Goal: Use online tool/utility: Utilize a website feature to perform a specific function

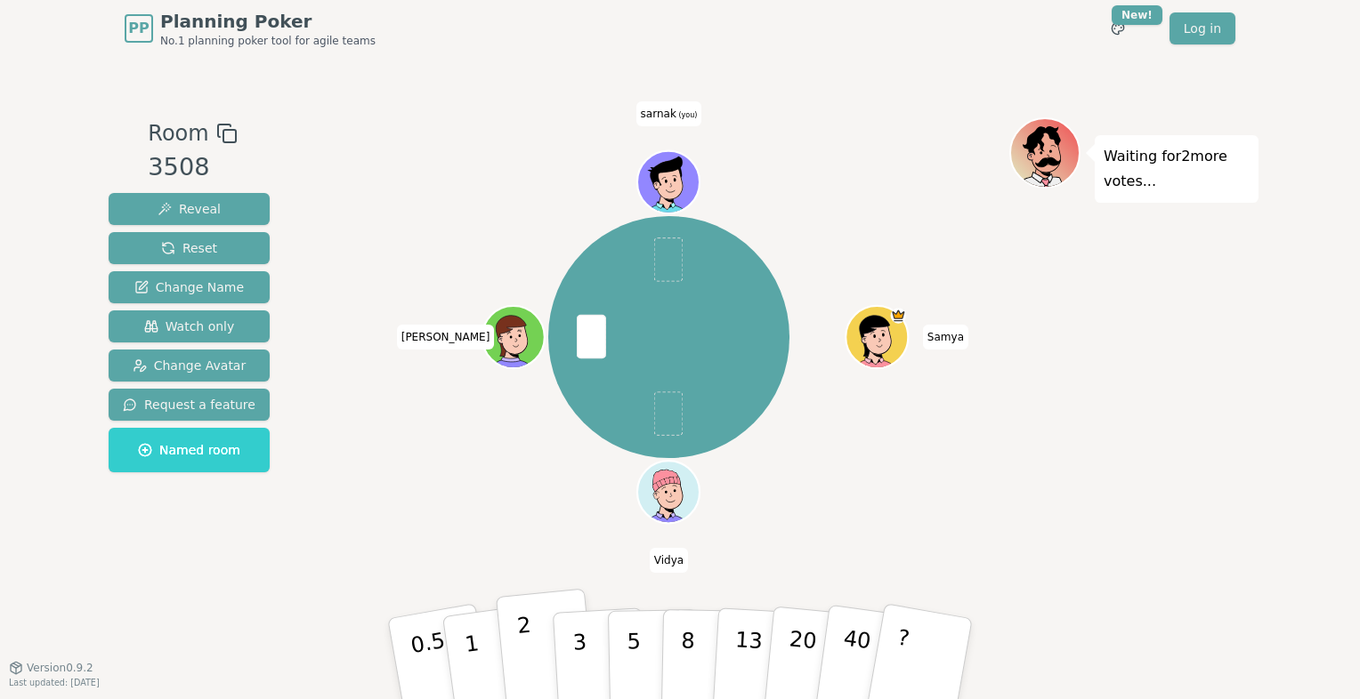
click at [547, 631] on button "2" at bounding box center [546, 659] width 101 height 141
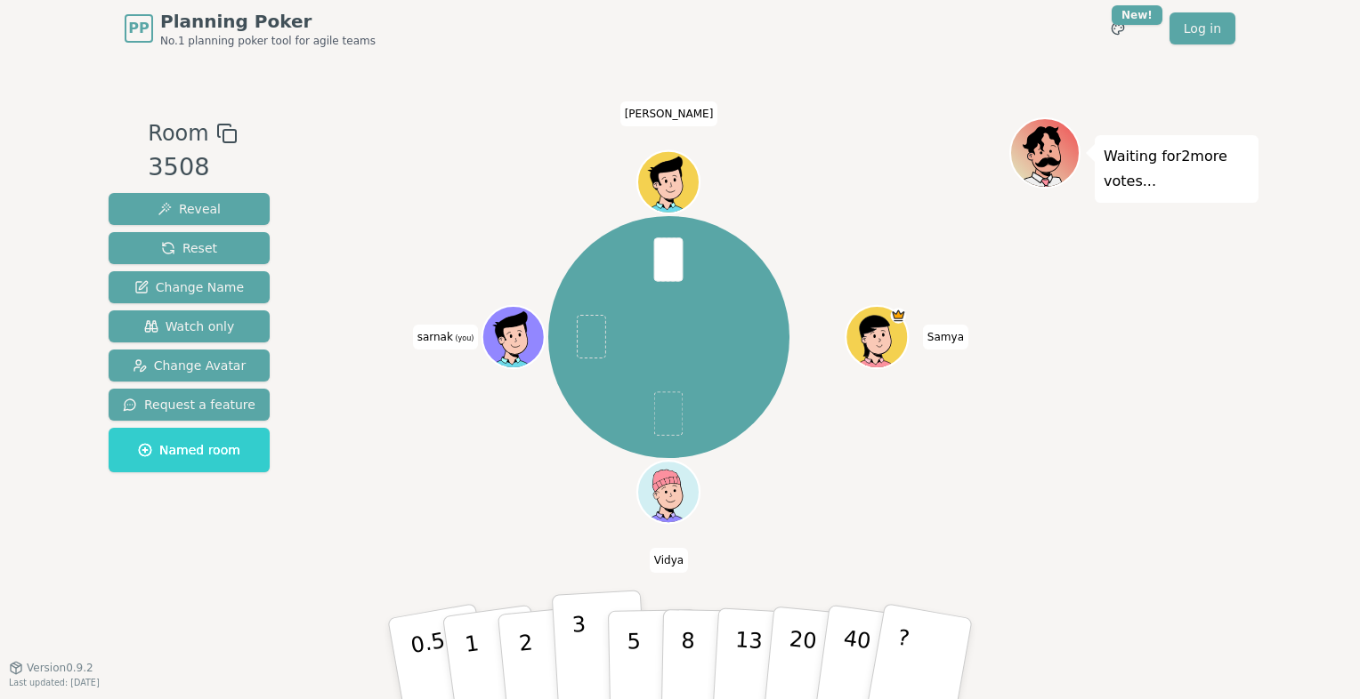
click at [584, 636] on button "3" at bounding box center [600, 659] width 97 height 139
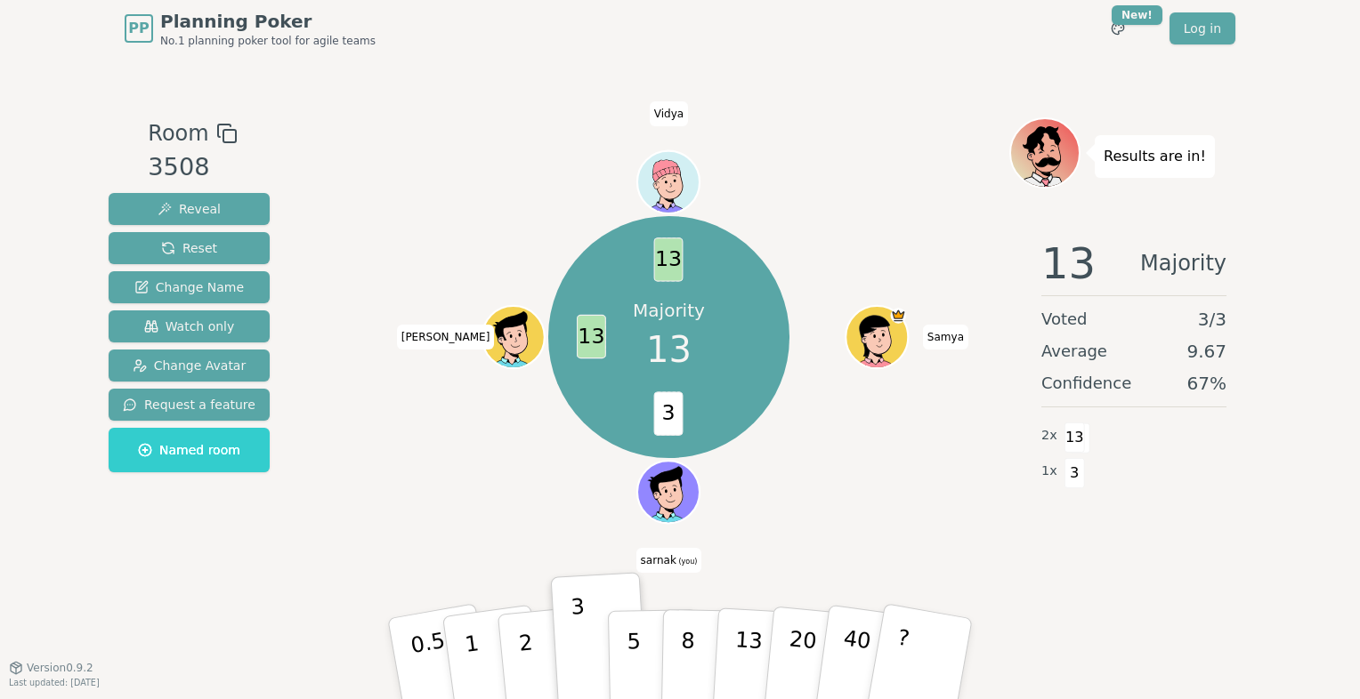
click at [1104, 569] on div "13 Majority Voted 3 / 3 Average 9.67 Confidence 67 % 2 x 13 1 x 3" at bounding box center [1133, 402] width 249 height 356
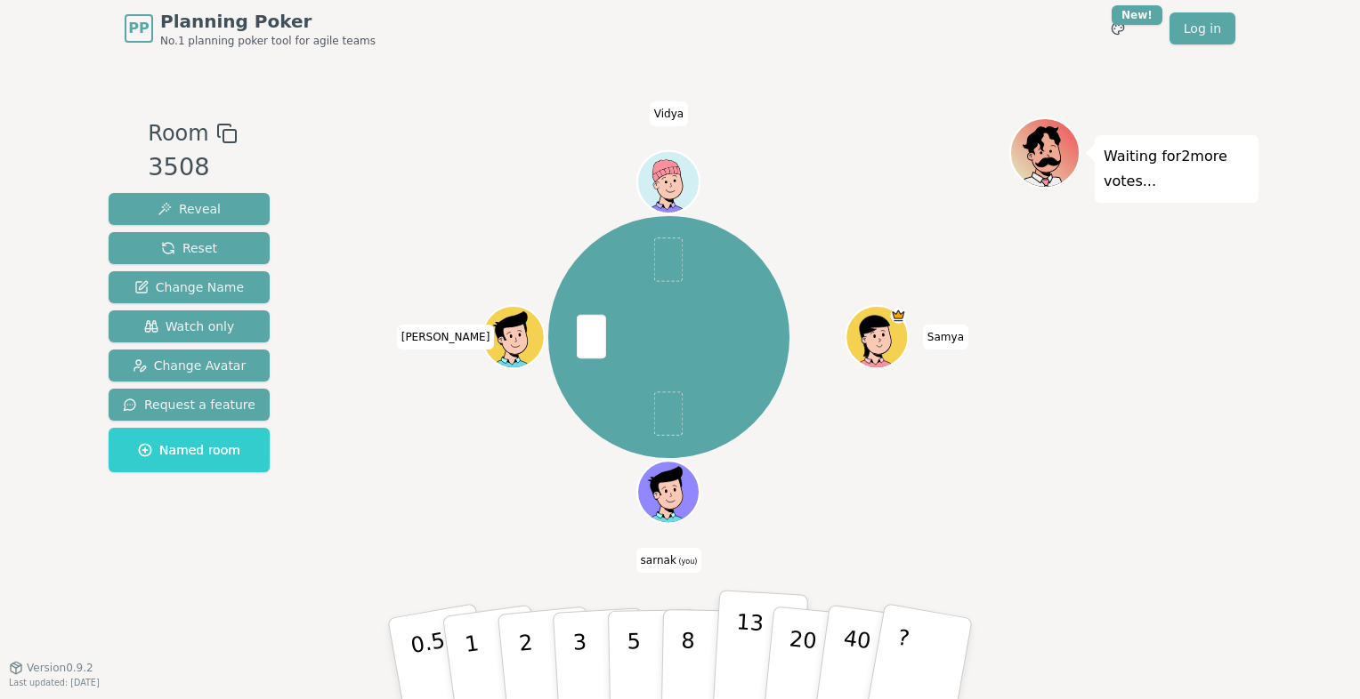
click at [735, 633] on p "13" at bounding box center [748, 659] width 33 height 98
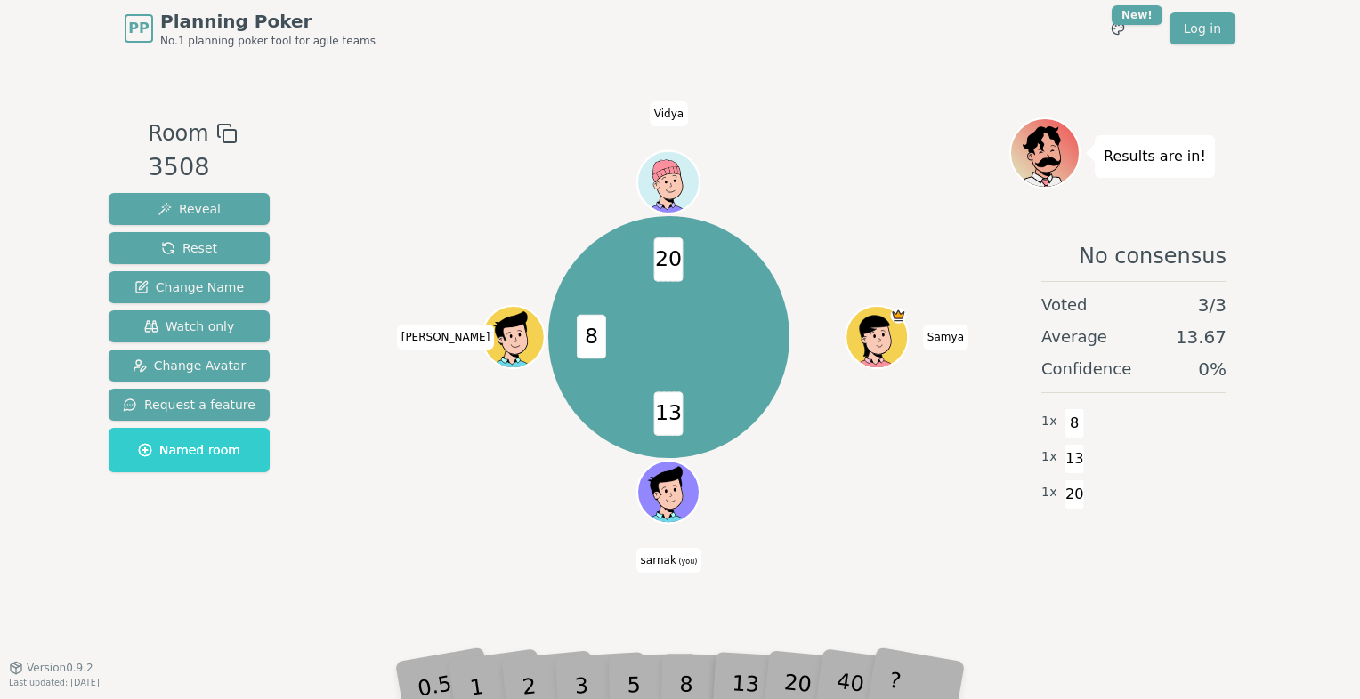
click at [693, 642] on div "8" at bounding box center [706, 658] width 54 height 63
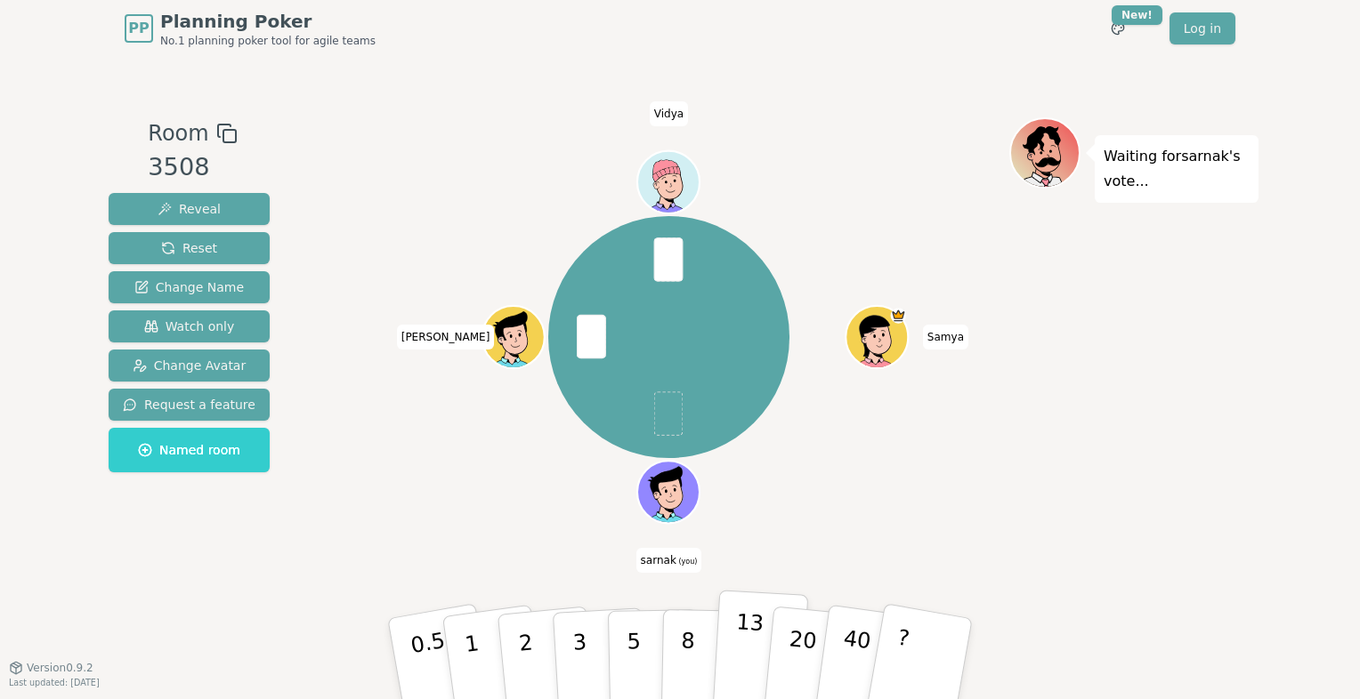
click at [733, 635] on button "13" at bounding box center [760, 659] width 97 height 139
click at [693, 627] on button "8" at bounding box center [707, 659] width 92 height 135
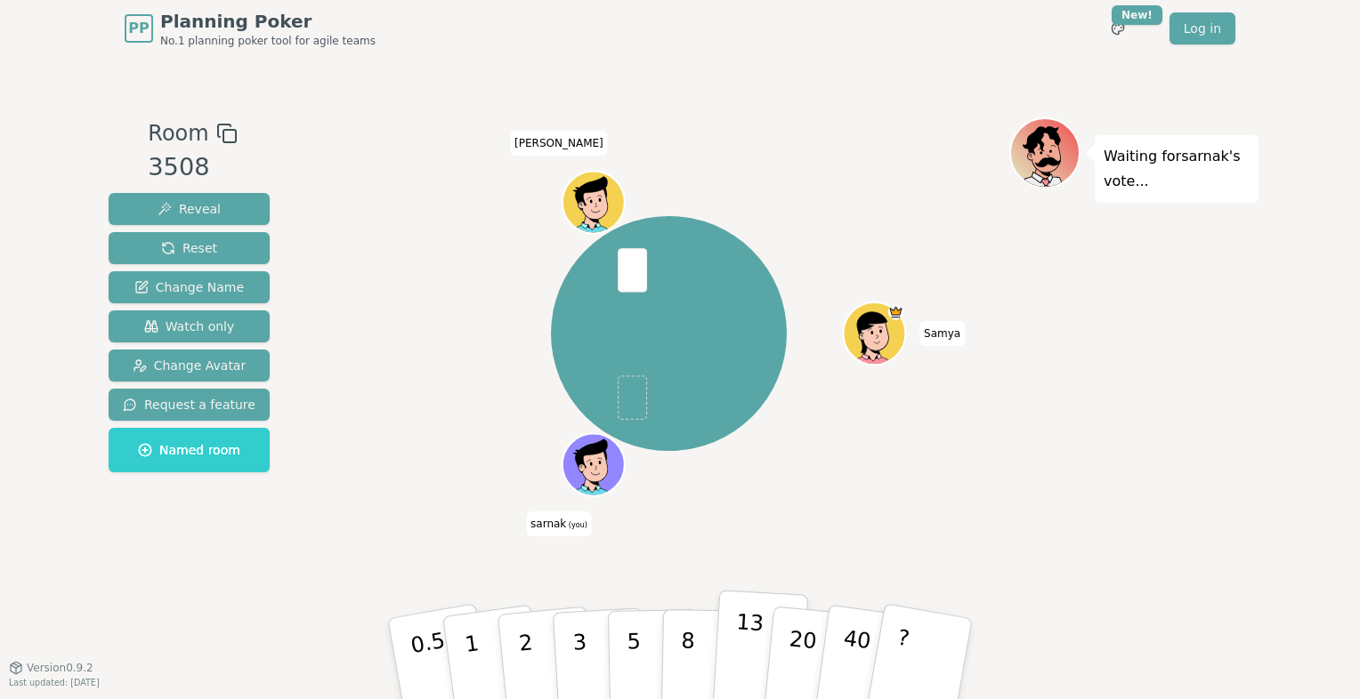
click at [758, 631] on button "13" at bounding box center [760, 659] width 97 height 139
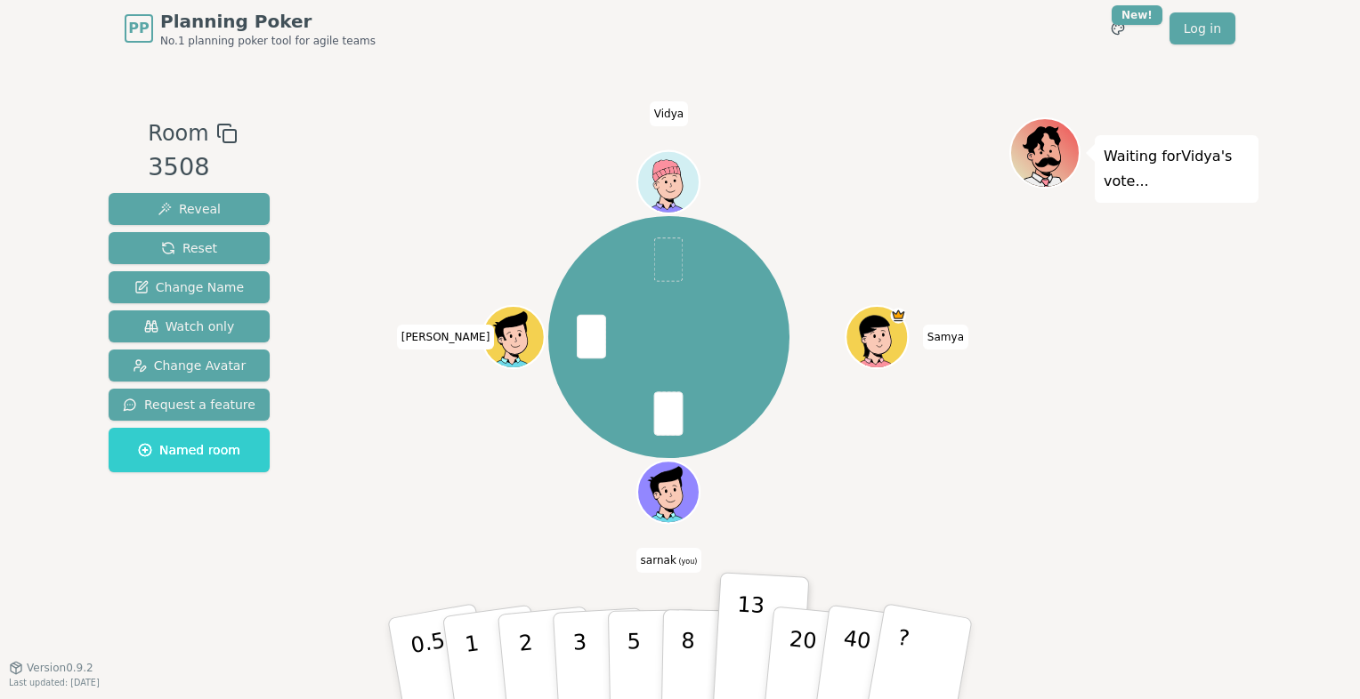
click at [1193, 384] on div "Waiting for [PERSON_NAME] 's vote..." at bounding box center [1133, 361] width 249 height 489
